Goal: Task Accomplishment & Management: Use online tool/utility

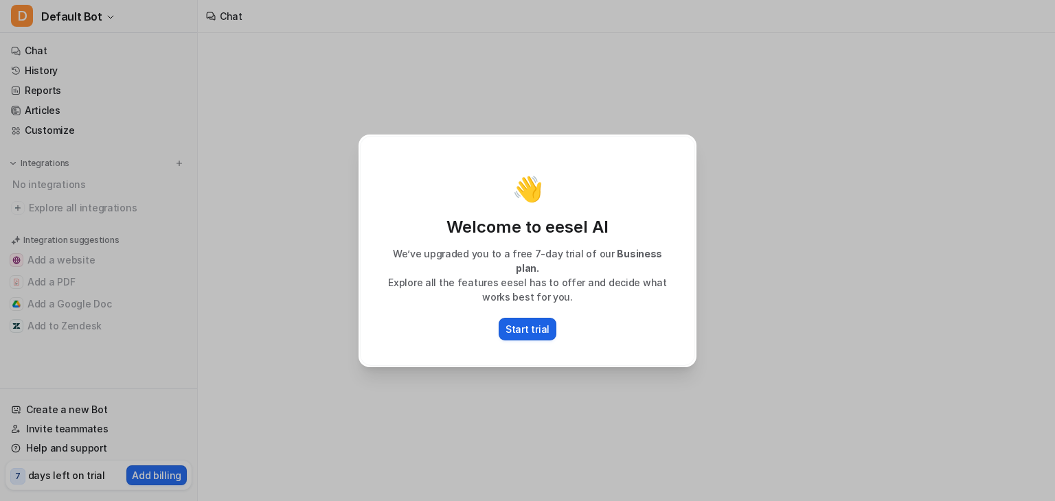
click at [526, 322] on p "Start trial" at bounding box center [528, 329] width 44 height 14
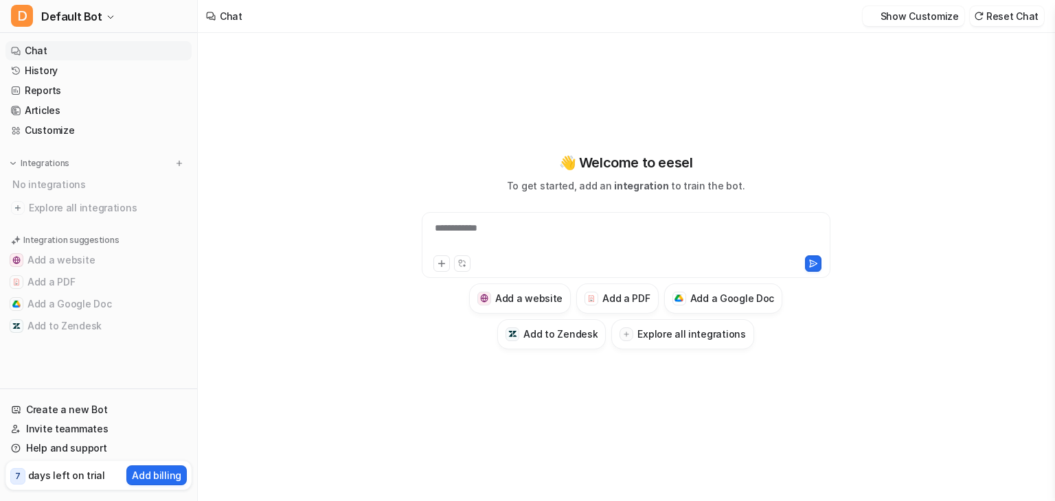
type textarea "**********"
click at [628, 299] on h3 "Add a PDF" at bounding box center [625, 298] width 47 height 14
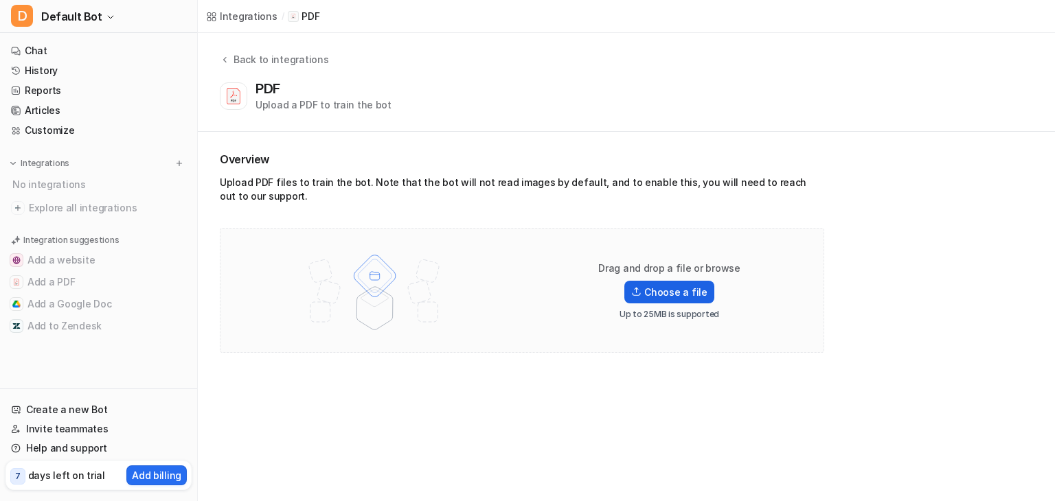
click at [676, 285] on label "Choose a file" at bounding box center [668, 292] width 89 height 23
click at [0, 0] on input "Choose a file" at bounding box center [0, 0] width 0 height 0
click at [673, 296] on label "Choose a file" at bounding box center [668, 292] width 89 height 23
click at [0, 0] on input "Choose a file" at bounding box center [0, 0] width 0 height 0
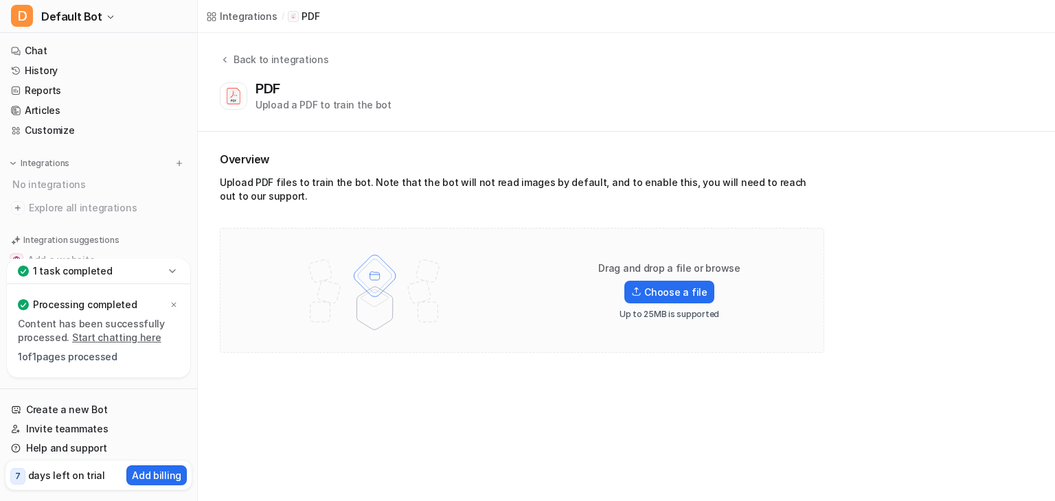
click at [166, 273] on icon at bounding box center [173, 271] width 14 height 14
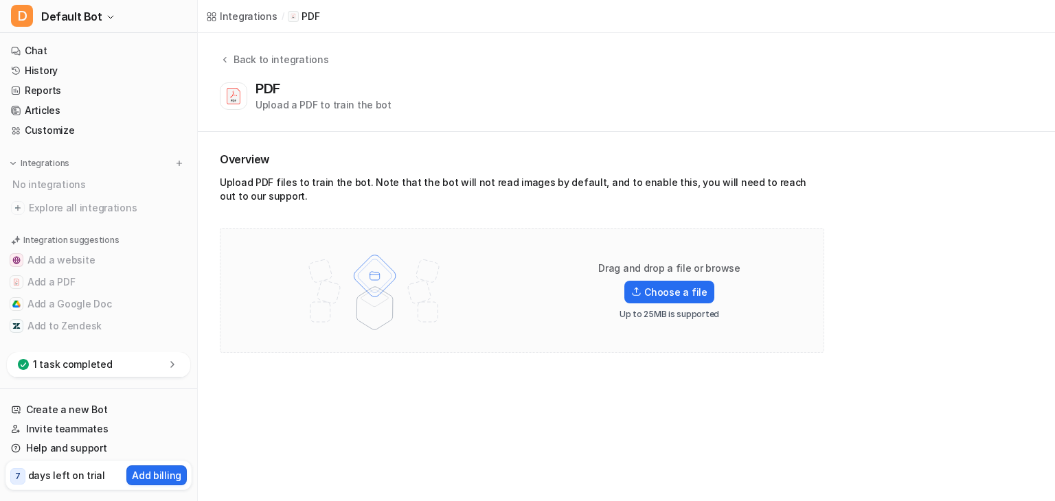
click at [80, 369] on p "1 task completed" at bounding box center [73, 365] width 80 height 14
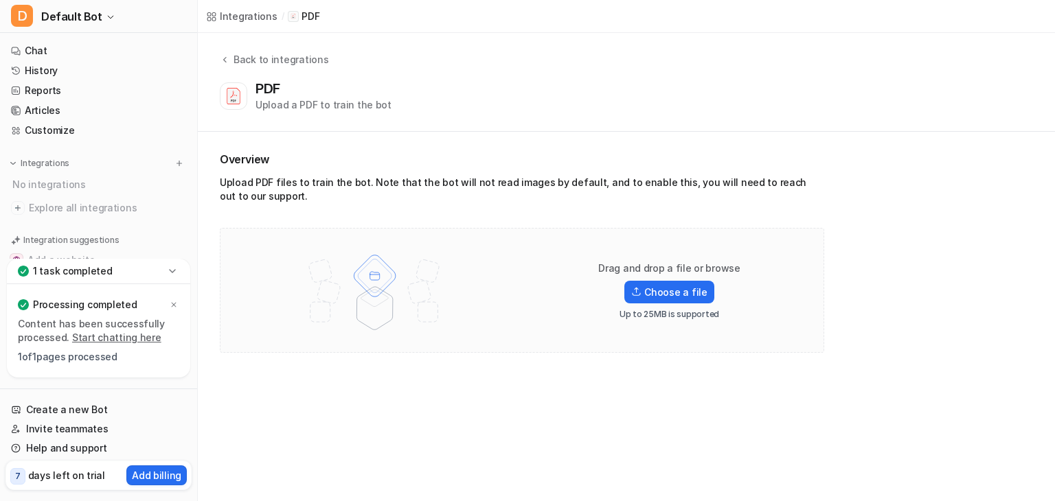
click at [137, 341] on link "Start chatting here" at bounding box center [116, 338] width 89 height 12
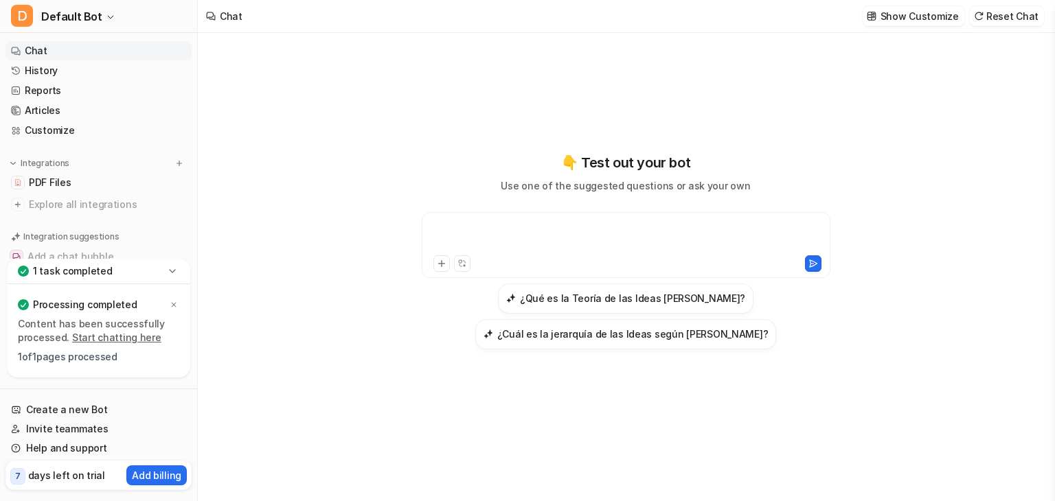
click at [537, 227] on div at bounding box center [626, 237] width 402 height 32
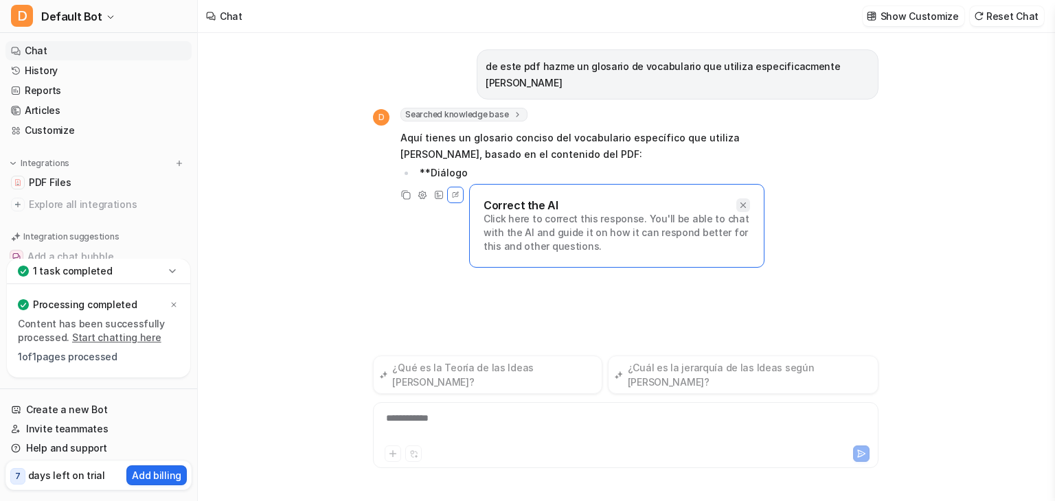
click at [739, 155] on div "D Searched knowledge base search_queries : [ "glosario vocabulario utilizado po…" at bounding box center [587, 155] width 429 height 95
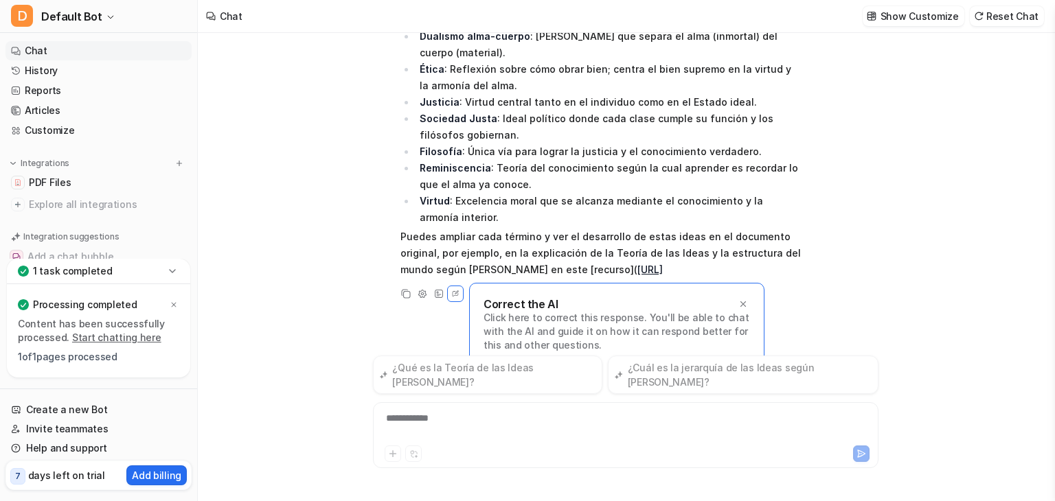
scroll to position [302, 0]
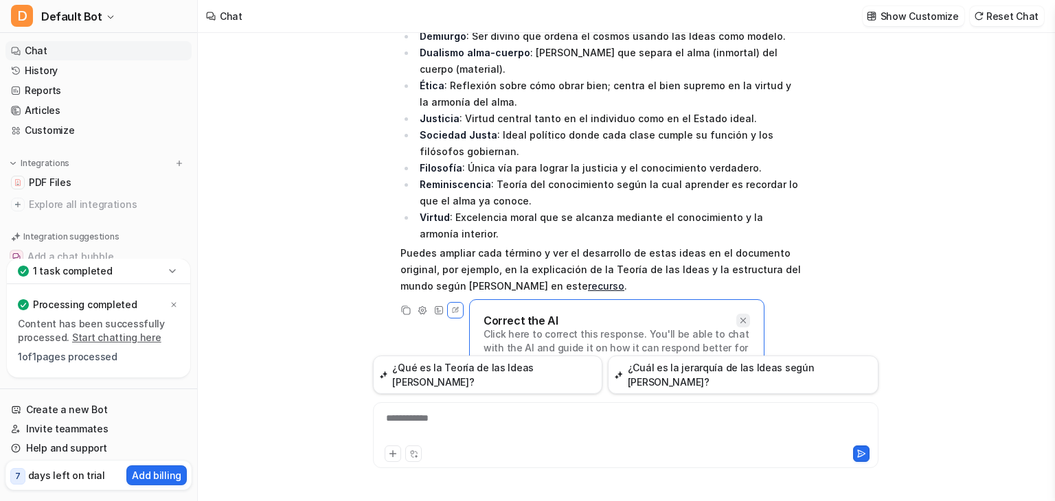
click at [745, 318] on icon at bounding box center [743, 320] width 5 height 5
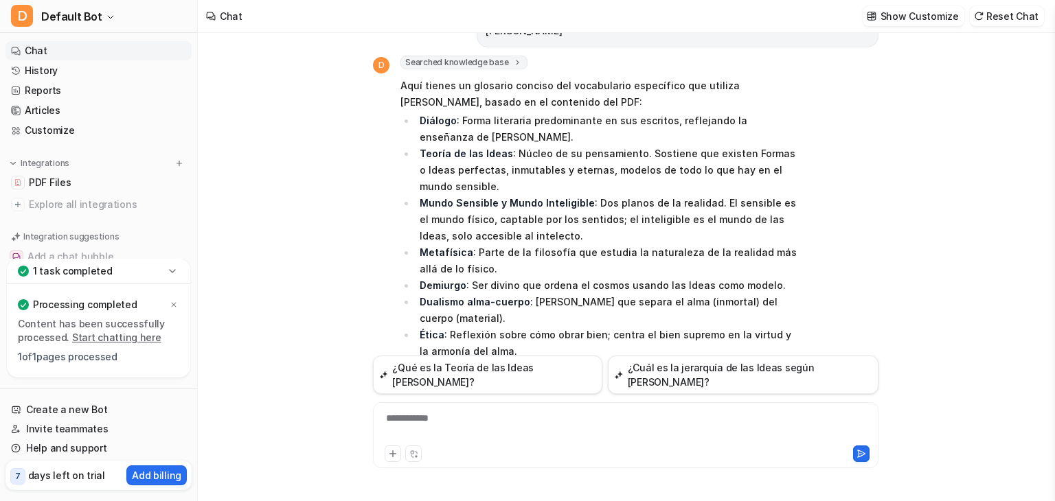
scroll to position [253, 0]
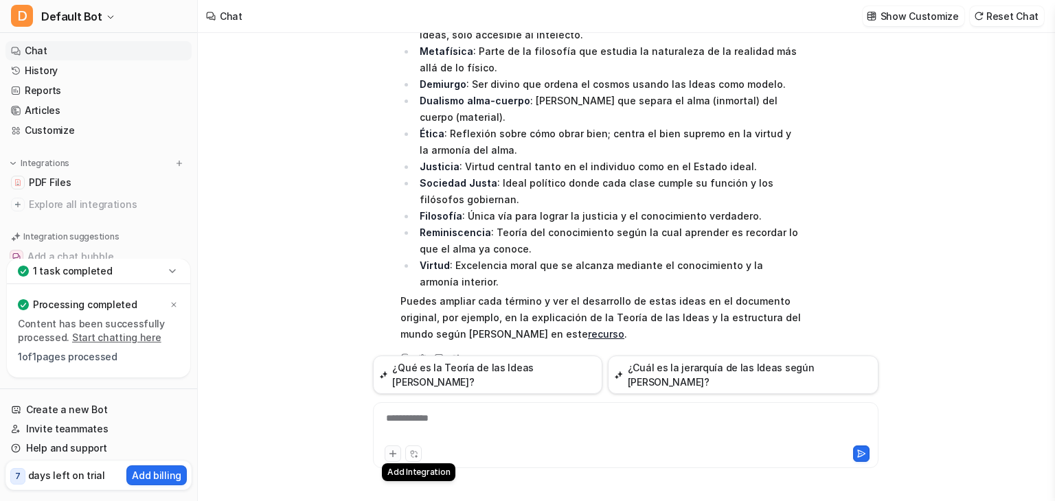
click at [392, 450] on icon at bounding box center [393, 454] width 10 height 10
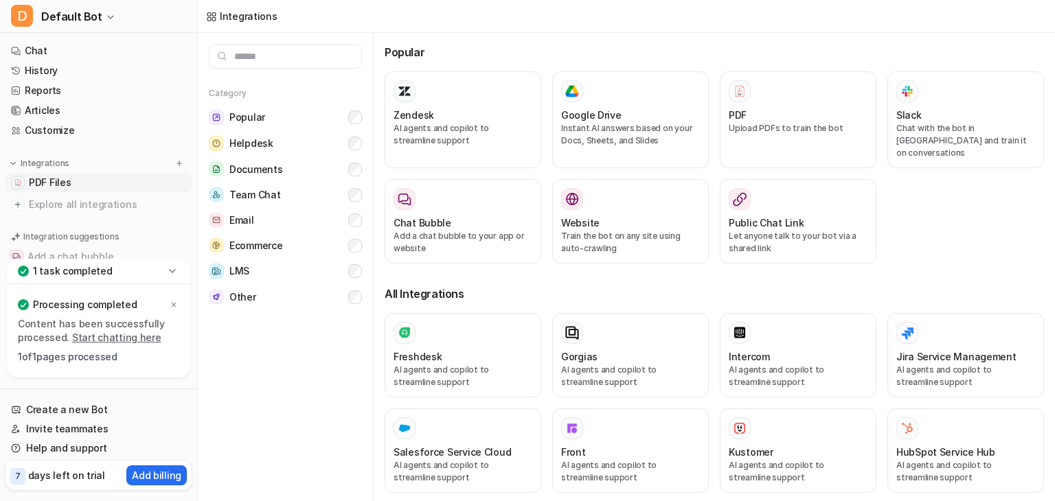
click at [113, 177] on link "PDF Files" at bounding box center [98, 182] width 186 height 19
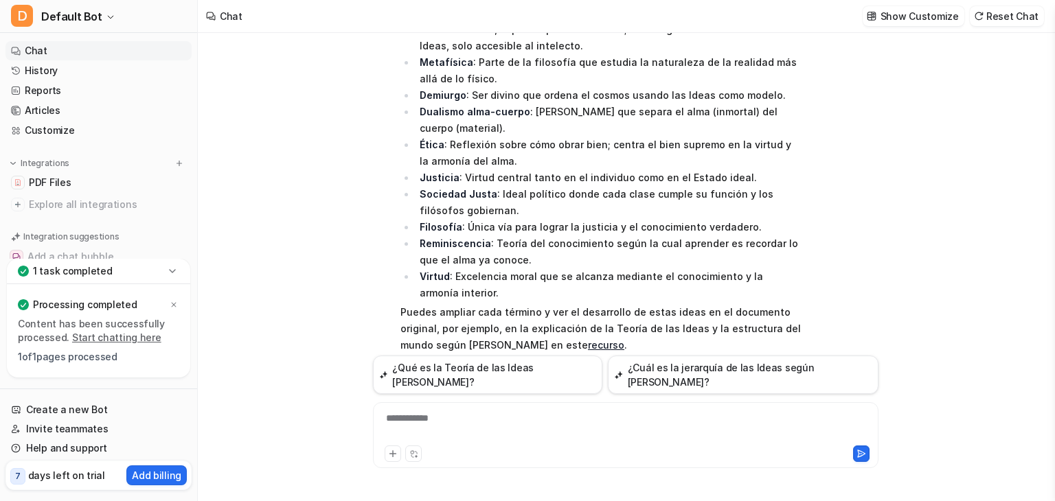
scroll to position [225, 0]
click at [93, 199] on span "Explore all integrations" at bounding box center [107, 205] width 157 height 22
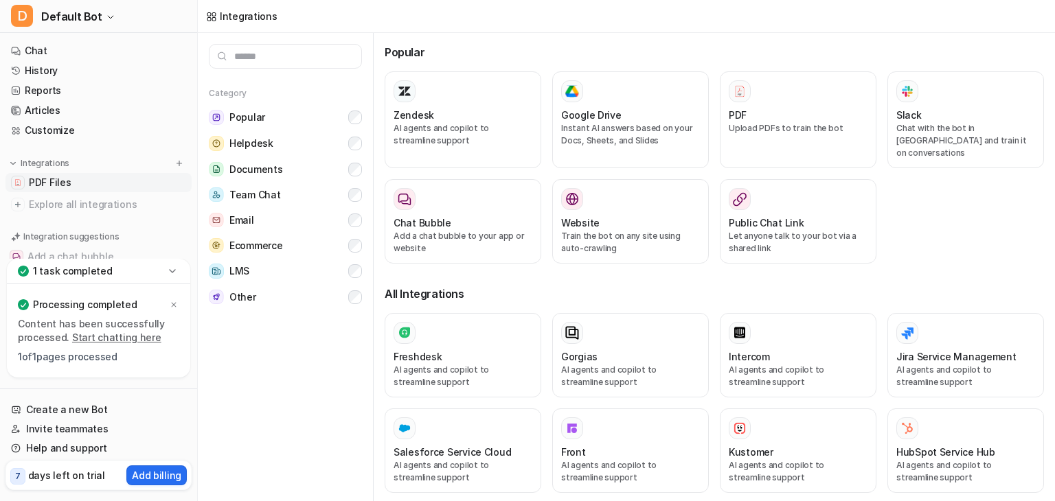
click at [84, 178] on link "PDF Files" at bounding box center [98, 182] width 186 height 19
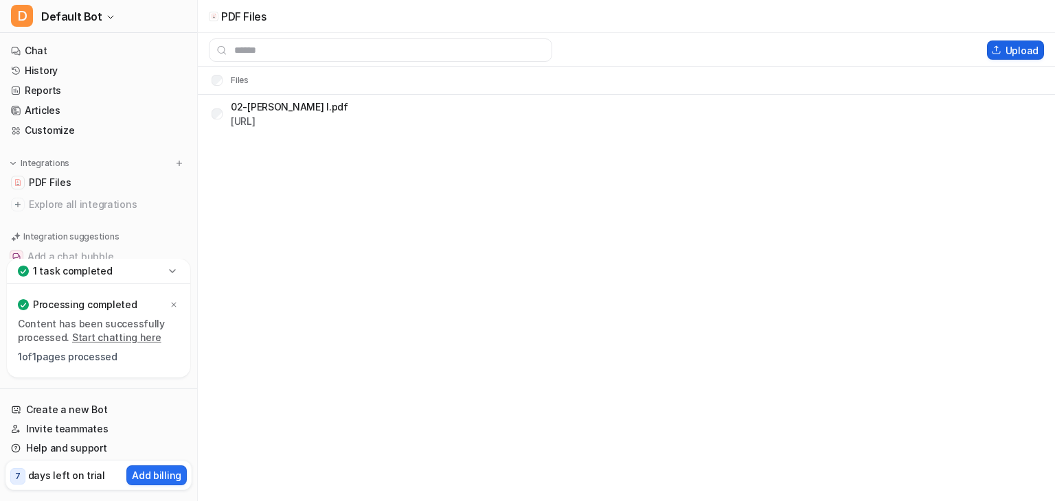
click at [1026, 53] on button "Upload" at bounding box center [1015, 50] width 57 height 19
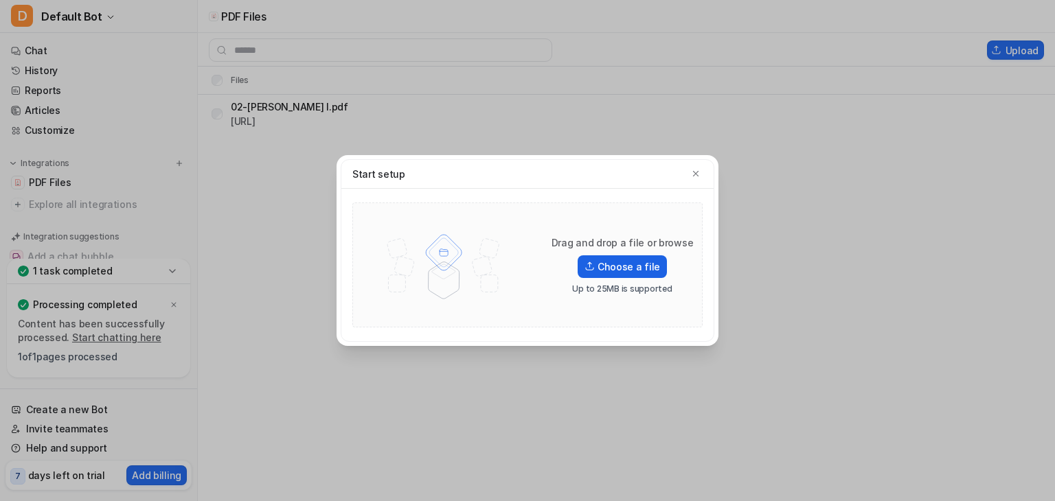
click at [607, 259] on label "Choose a file" at bounding box center [622, 267] width 89 height 23
click at [0, 0] on input "Choose a file" at bounding box center [0, 0] width 0 height 0
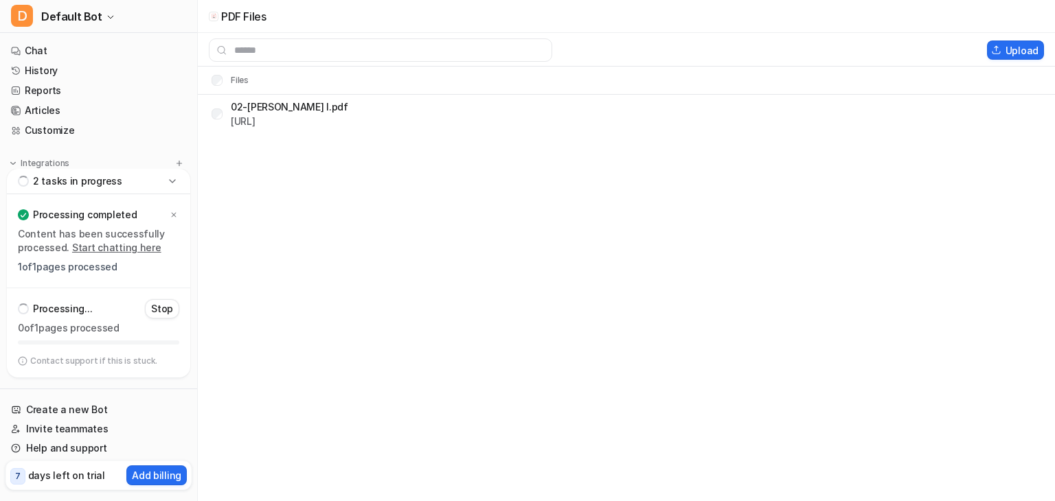
click at [172, 279] on div "2 tasks in progress Processing completed Content has been successfully processe…" at bounding box center [98, 273] width 183 height 209
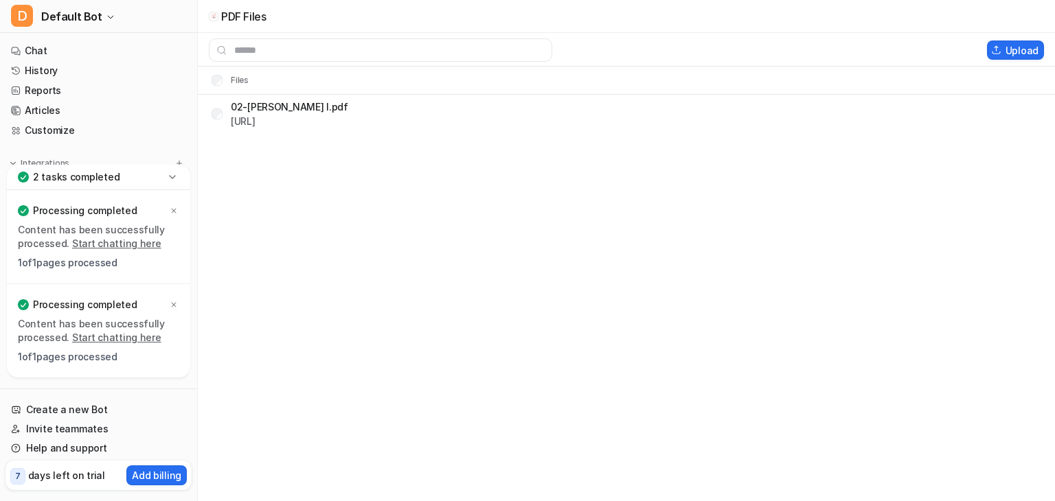
click at [138, 340] on link "Start chatting here" at bounding box center [116, 338] width 89 height 12
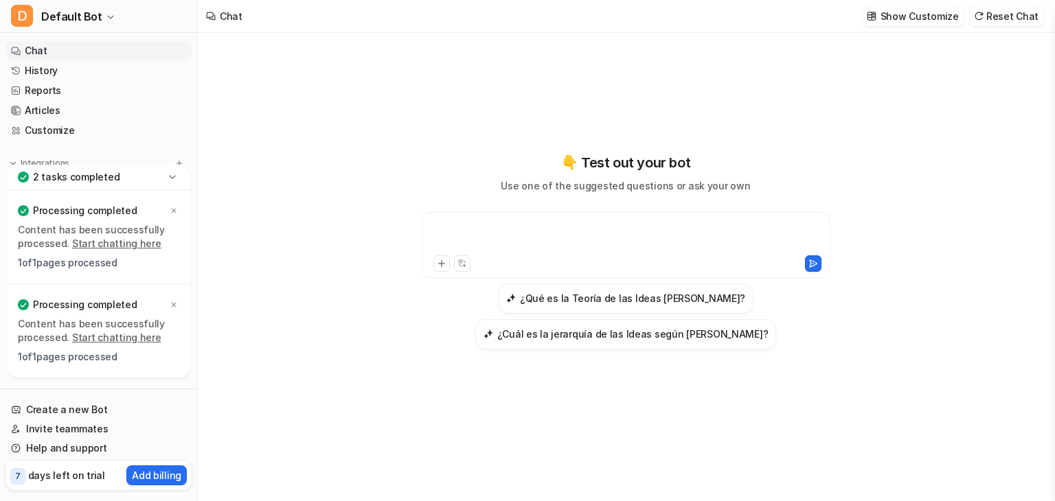
click at [540, 240] on div at bounding box center [626, 237] width 402 height 32
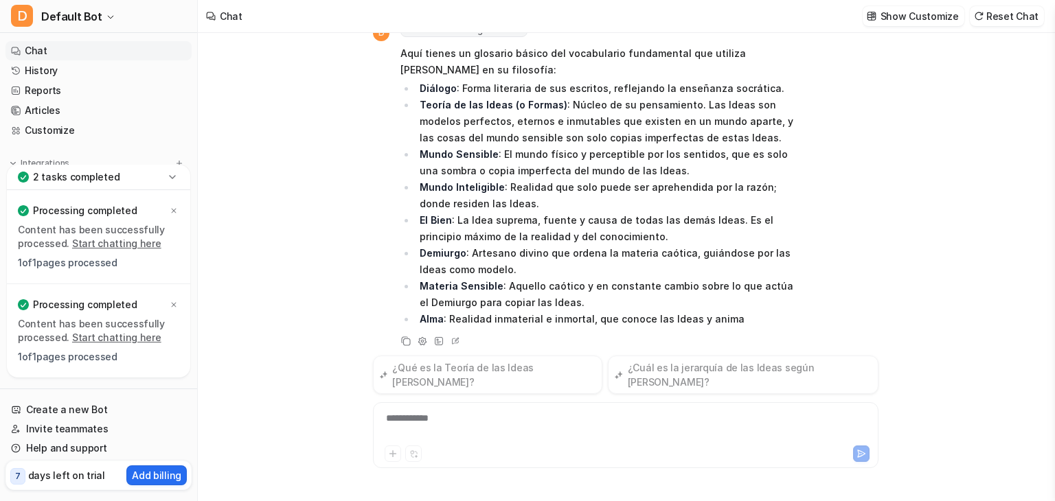
scroll to position [84, 0]
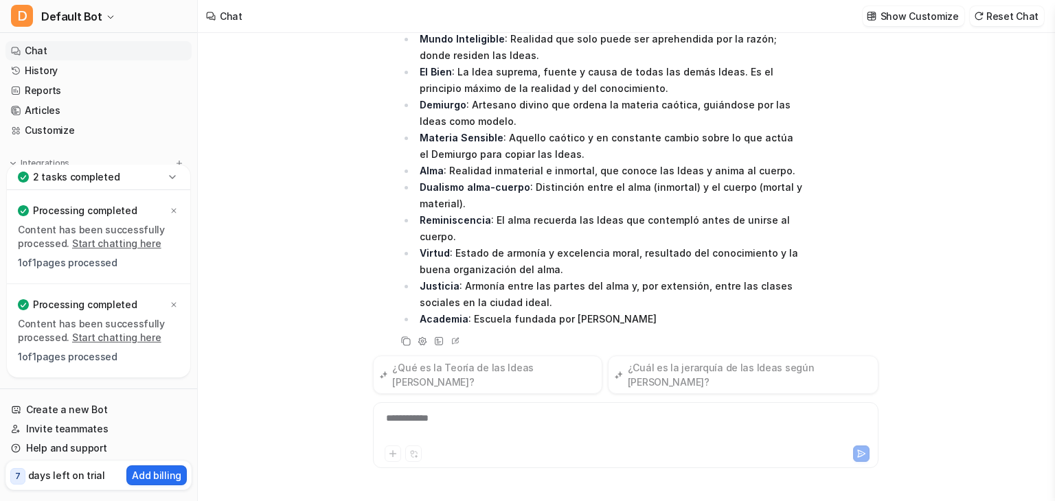
click at [423, 418] on div "**********" at bounding box center [625, 427] width 499 height 32
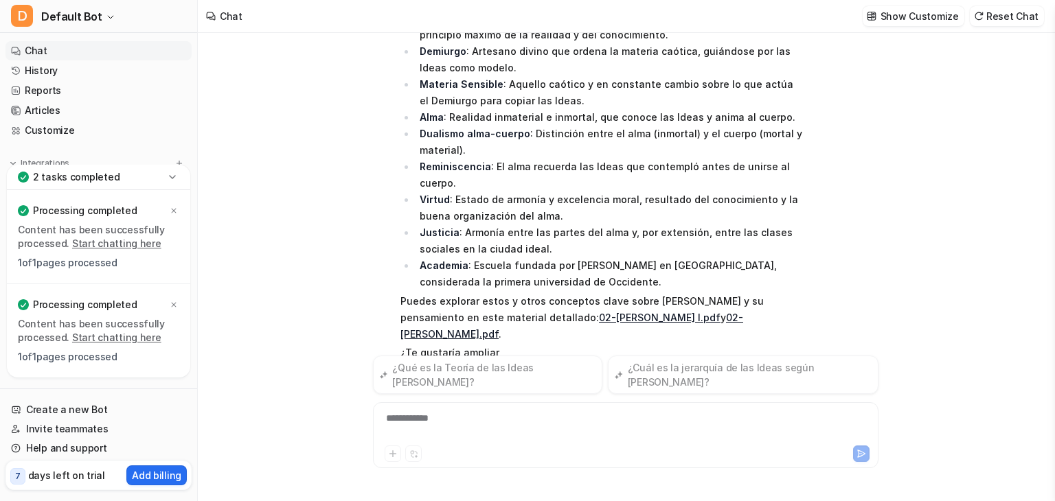
scroll to position [289, 0]
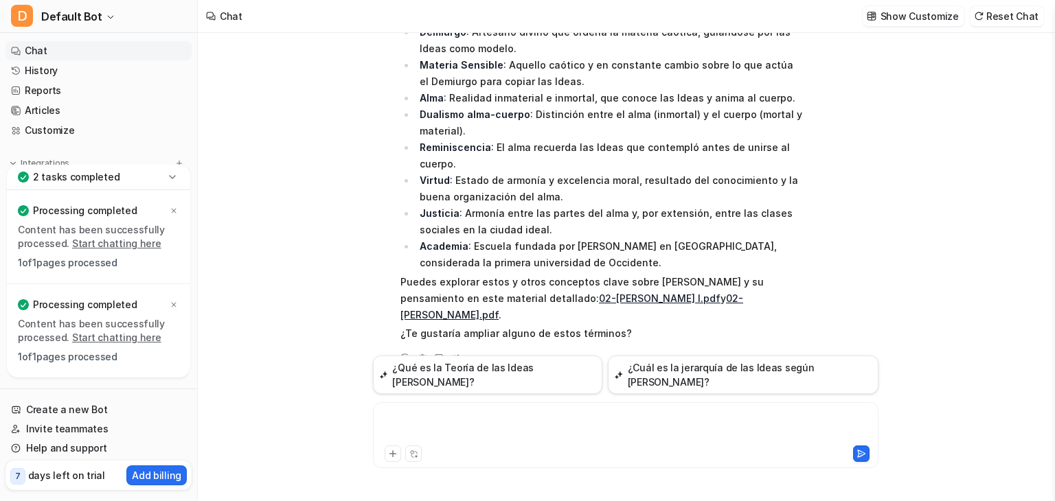
click at [444, 424] on div at bounding box center [625, 427] width 499 height 32
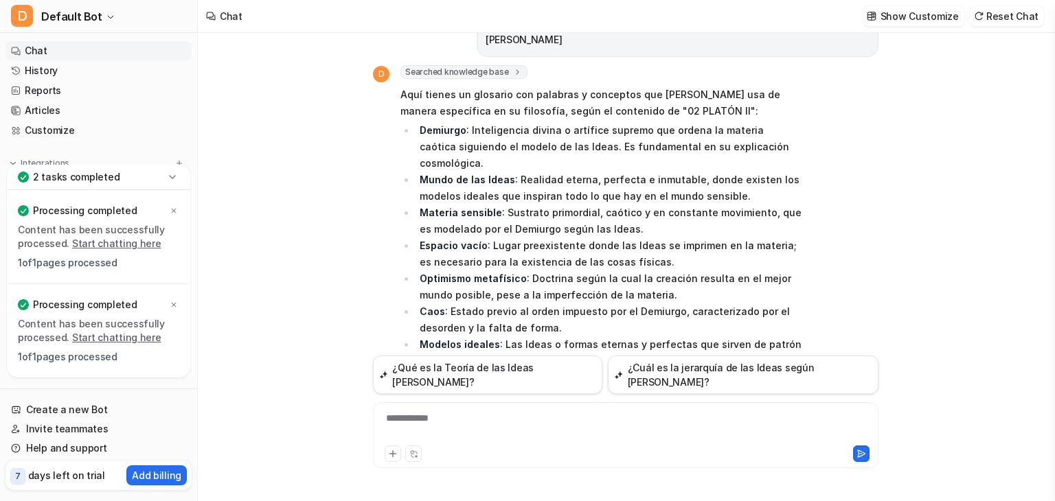
scroll to position [657, 0]
click at [170, 177] on icon at bounding box center [173, 177] width 14 height 14
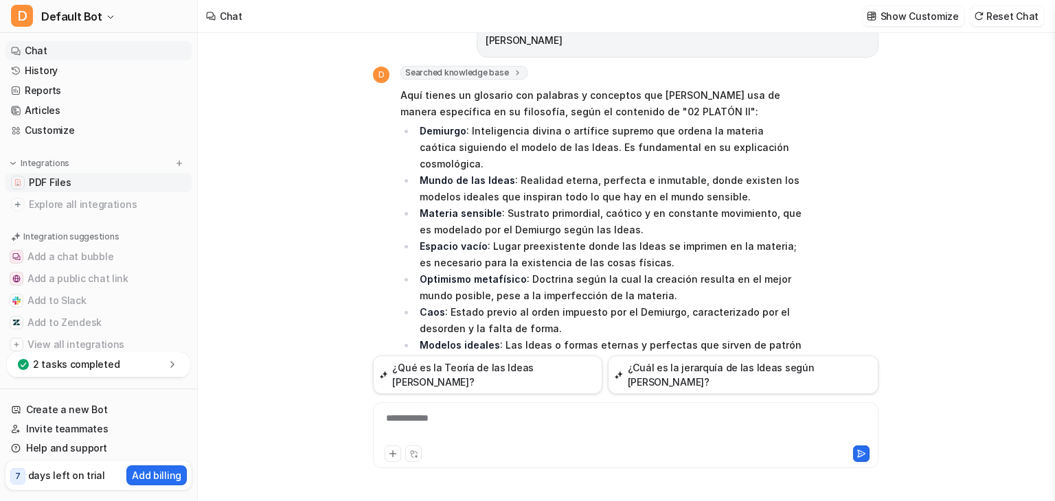
click at [131, 187] on link "PDF Files" at bounding box center [98, 182] width 186 height 19
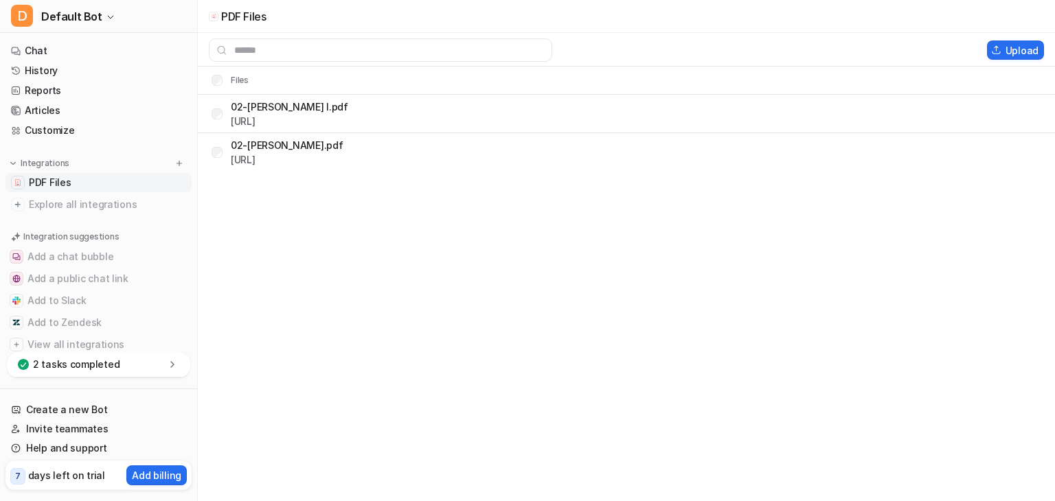
click at [136, 185] on link "PDF Files" at bounding box center [98, 182] width 186 height 19
drag, startPoint x: 136, startPoint y: 185, endPoint x: 1029, endPoint y: 47, distance: 903.8
click at [1029, 47] on div "D Default Bot Chat History Reports Articles Customize Integrations PDF Files Ex…" at bounding box center [527, 250] width 1055 height 501
click at [1029, 47] on button "Upload" at bounding box center [1015, 50] width 57 height 19
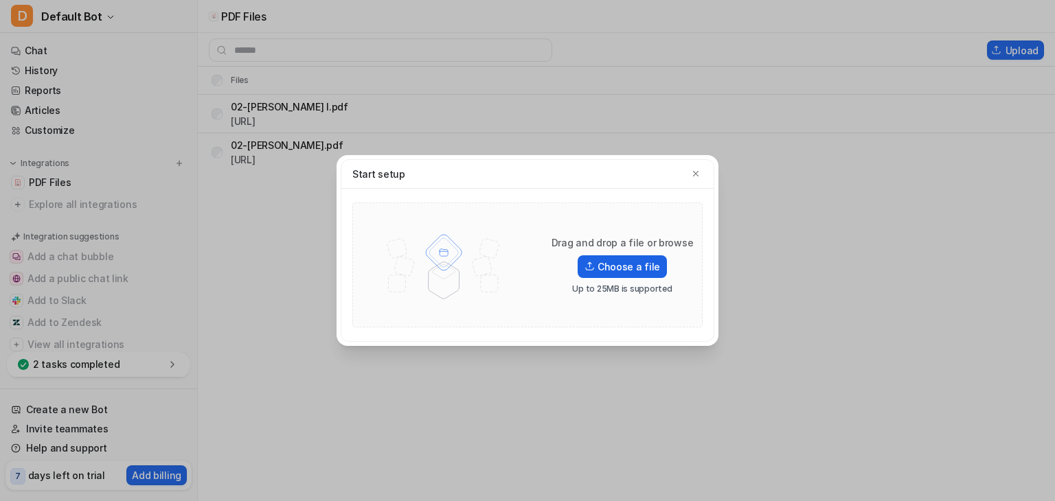
click at [618, 275] on label "Choose a file" at bounding box center [622, 267] width 89 height 23
click at [0, 0] on input "Choose a file" at bounding box center [0, 0] width 0 height 0
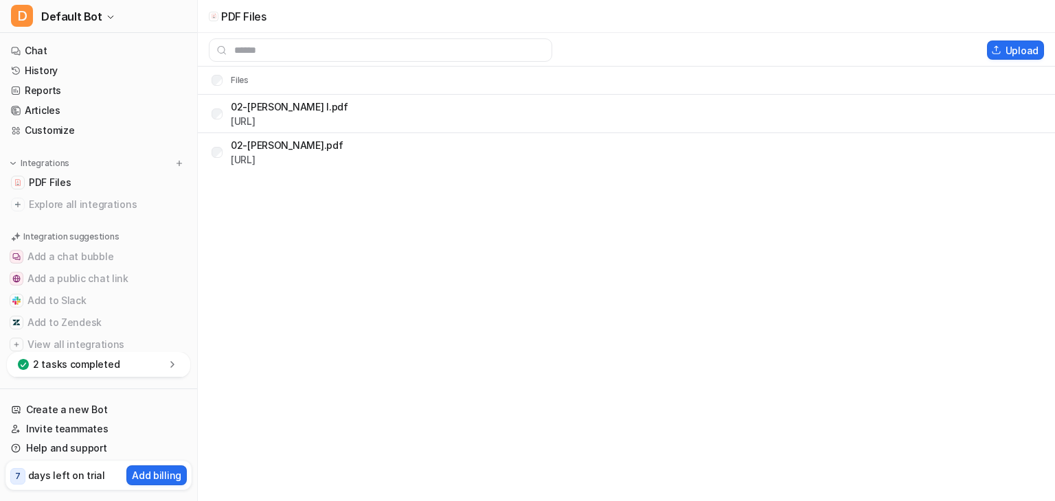
click at [163, 367] on div "2 tasks completed" at bounding box center [98, 364] width 183 height 25
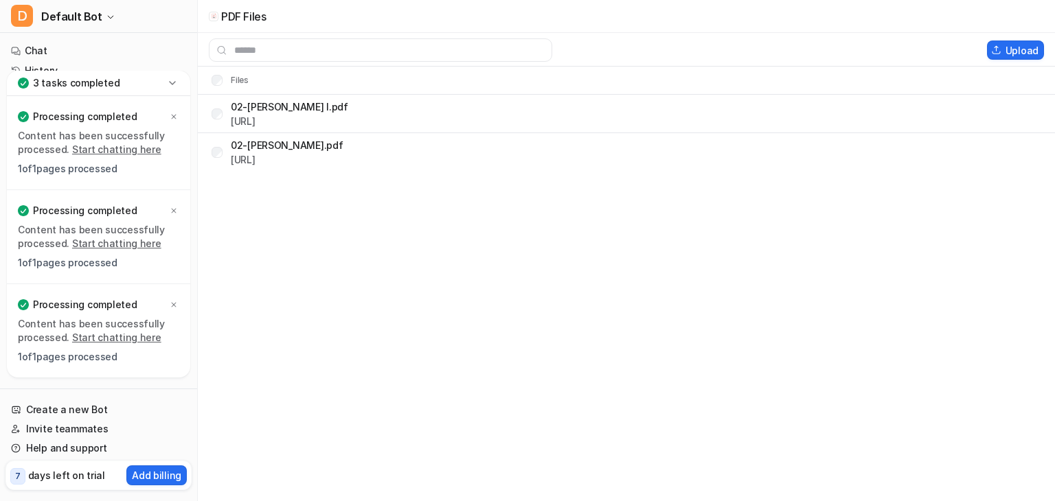
click at [137, 336] on link "Start chatting here" at bounding box center [116, 338] width 89 height 12
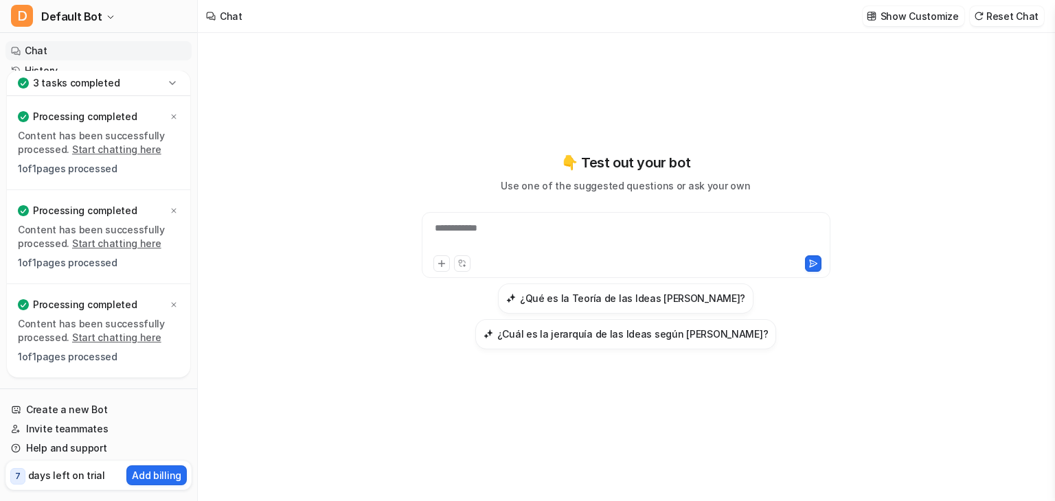
click at [568, 221] on div "**********" at bounding box center [626, 237] width 402 height 32
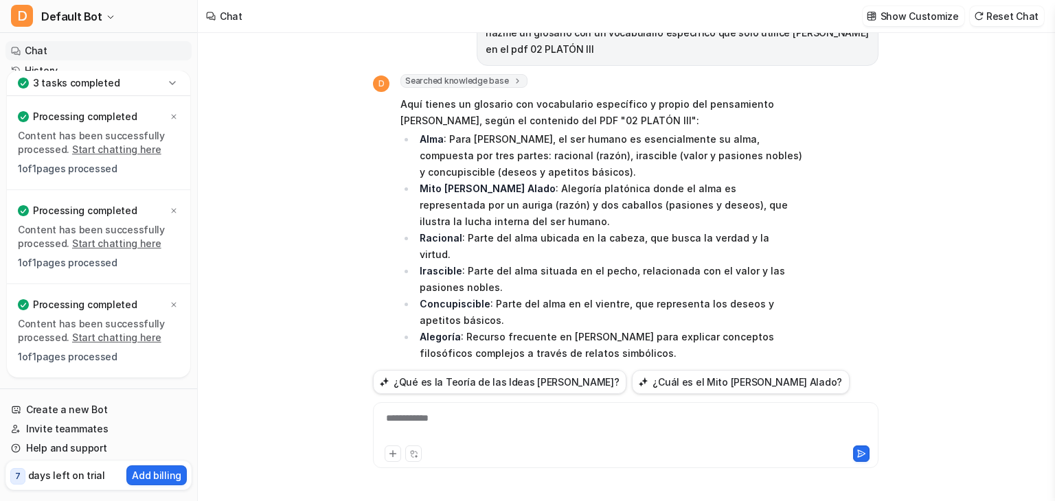
scroll to position [34, 0]
